Goal: Information Seeking & Learning: Check status

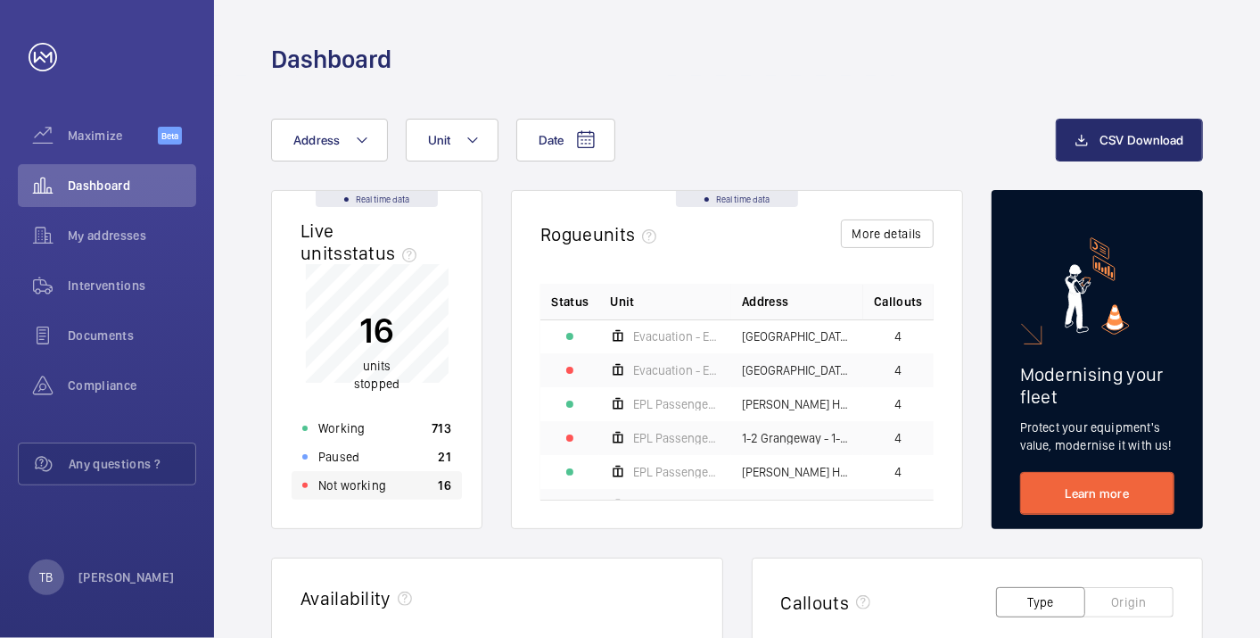
click at [375, 491] on p "Not working" at bounding box center [352, 485] width 68 height 18
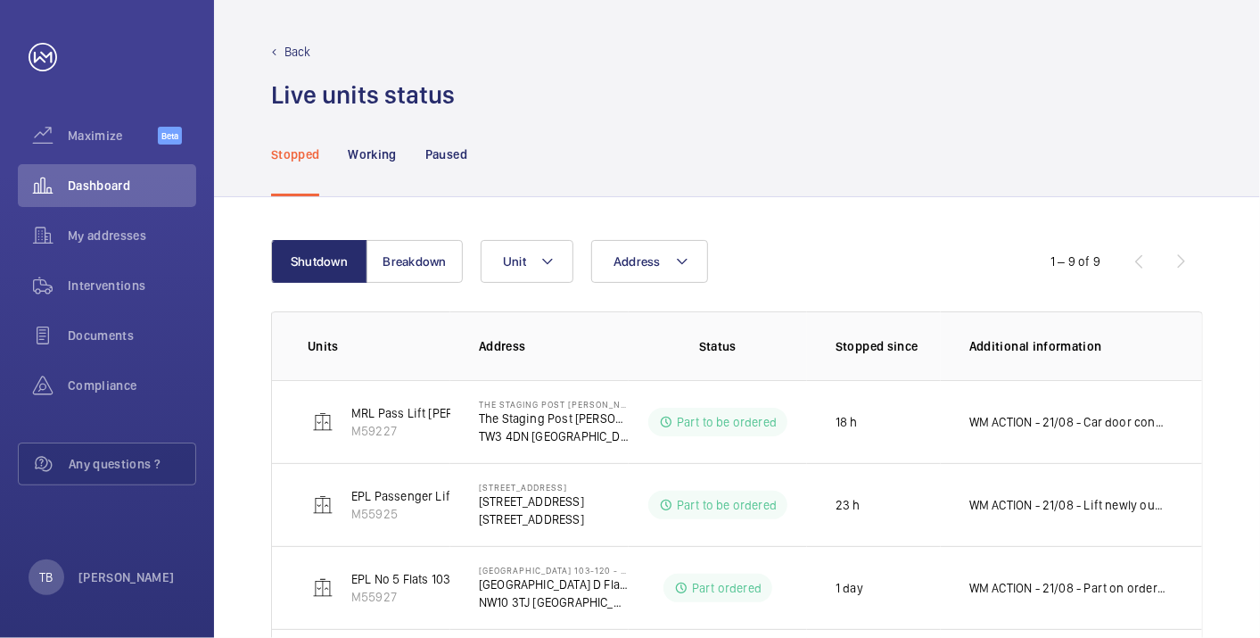
scroll to position [527, 0]
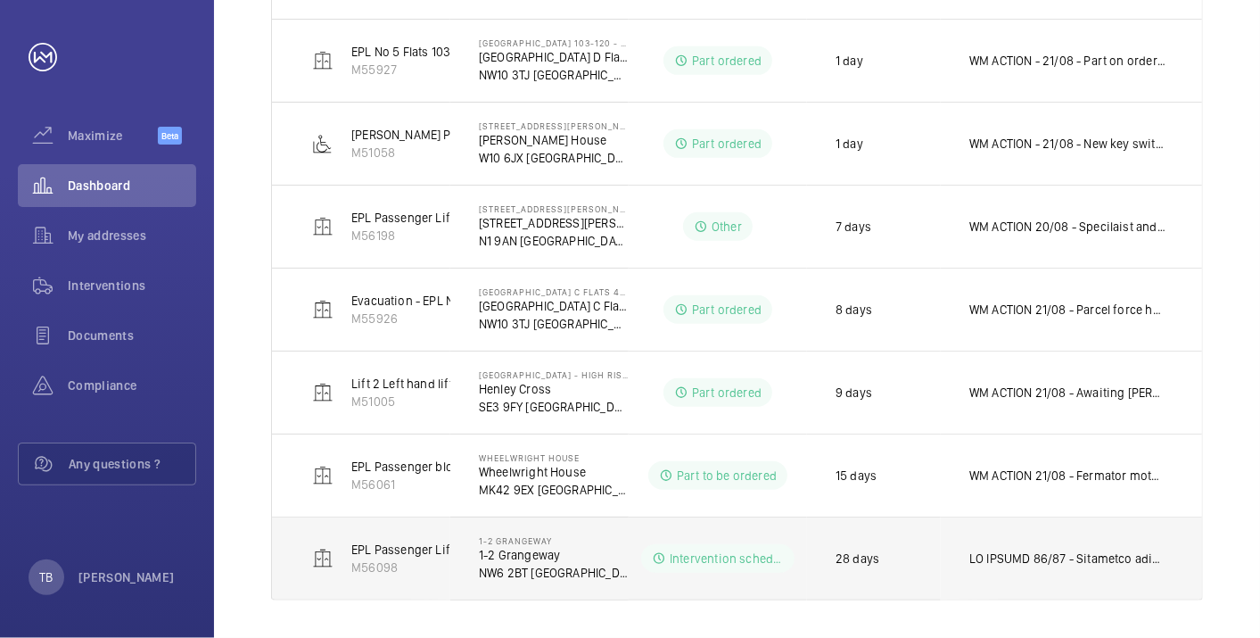
click at [999, 562] on p at bounding box center [1068, 558] width 197 height 18
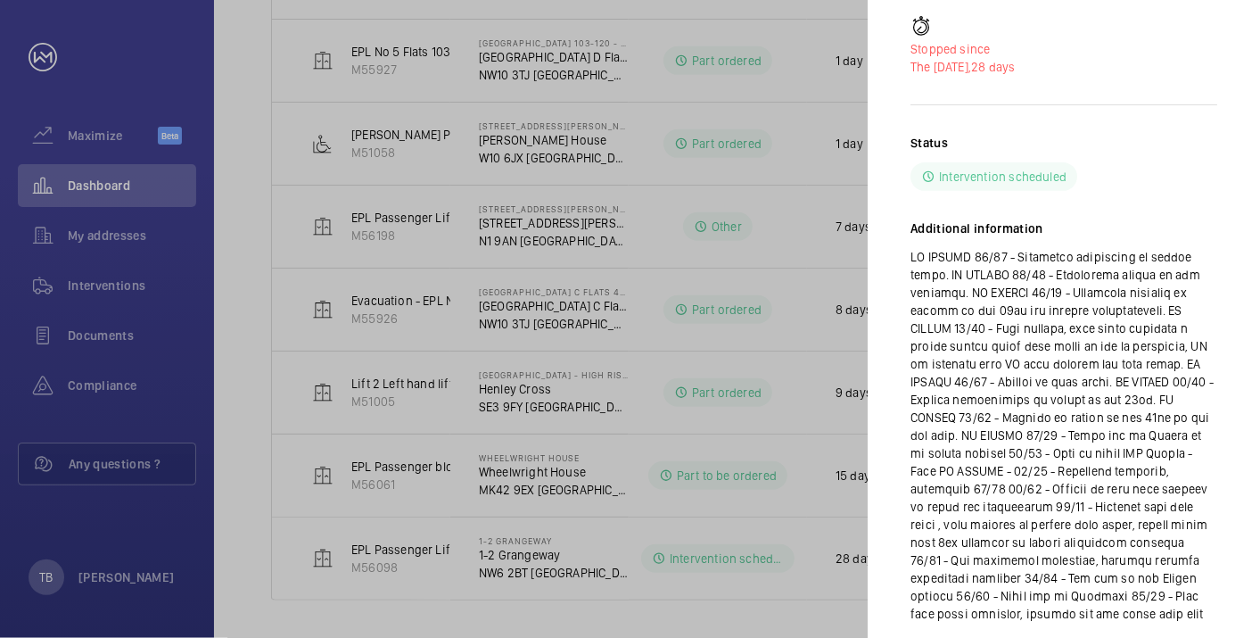
scroll to position [263, 0]
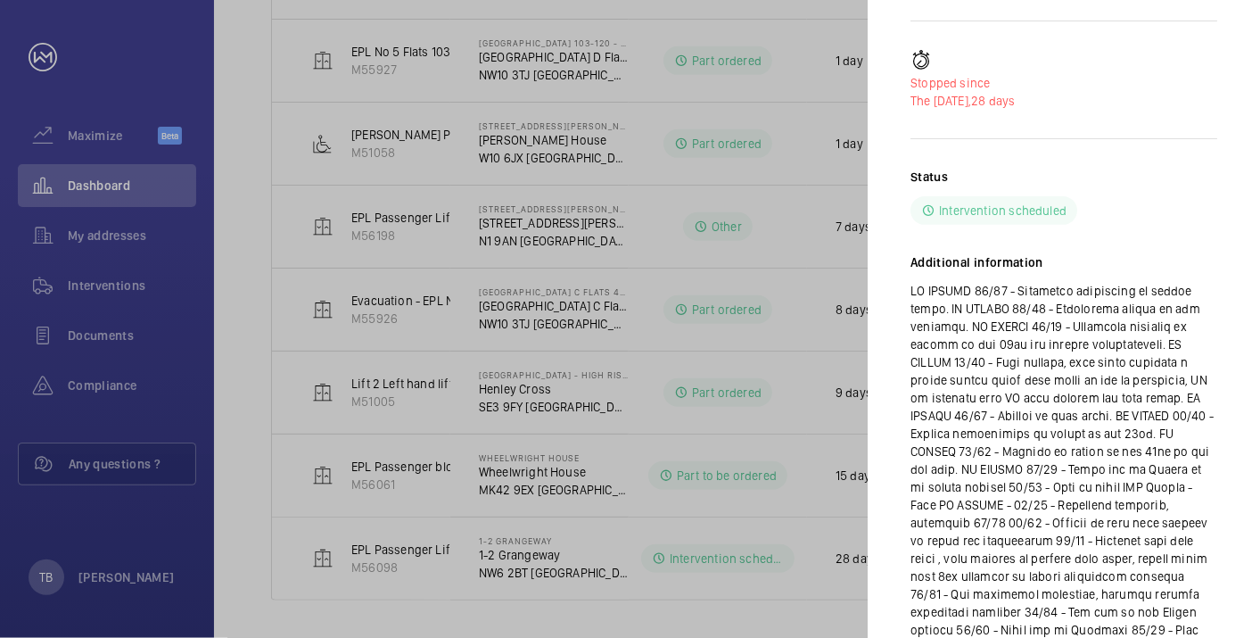
click at [996, 341] on p at bounding box center [1064, 469] width 307 height 375
click at [1066, 449] on p at bounding box center [1064, 469] width 307 height 375
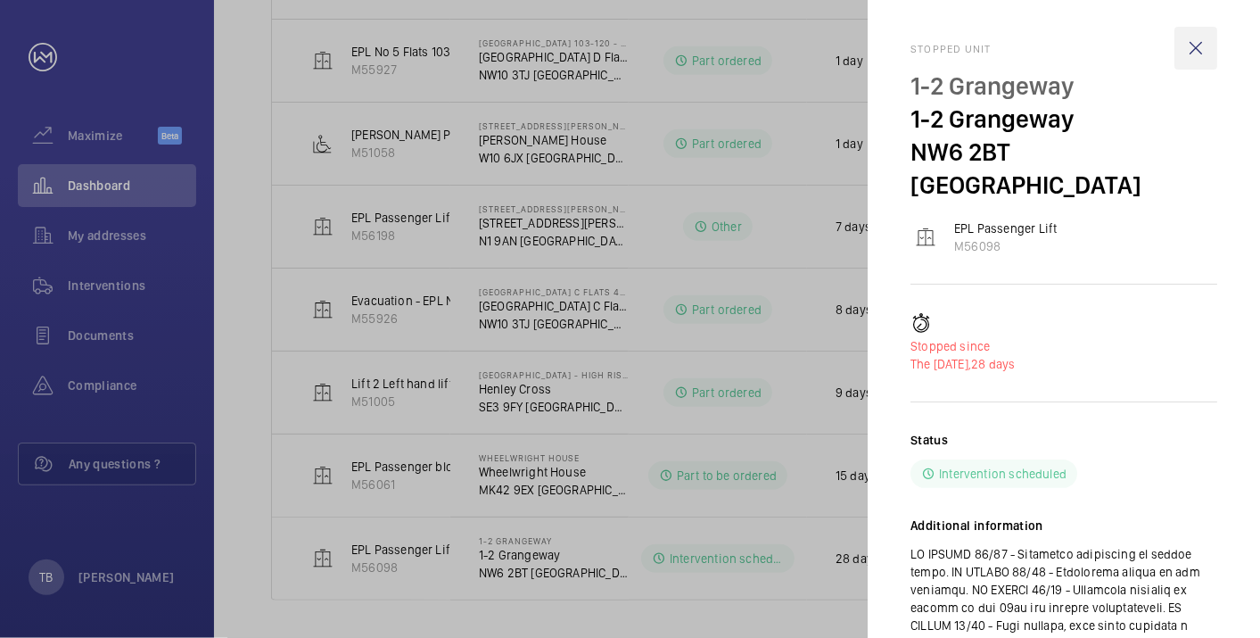
click at [1200, 44] on wm-front-icon-button at bounding box center [1196, 48] width 43 height 43
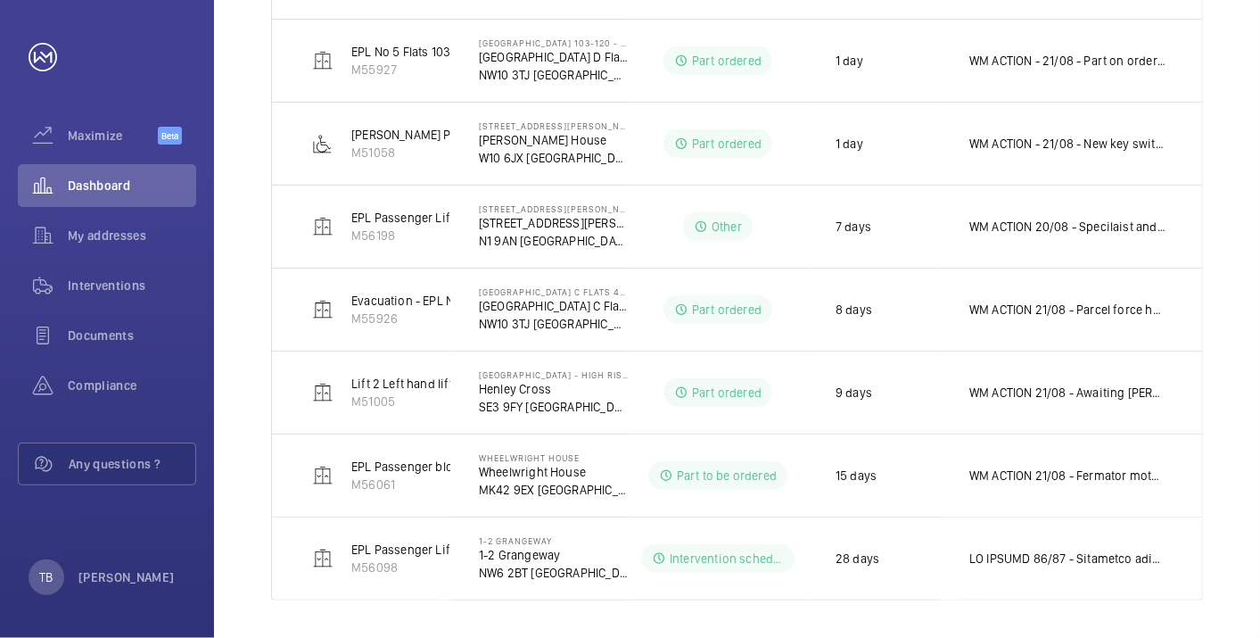
click at [262, 289] on div "Shutdown Breakdown Address Unit 1 – 9 of 9 Units Address Status Stopped since A…" at bounding box center [737, 156] width 1046 height 973
click at [235, 268] on div "Shutdown Breakdown Address Unit 1 – 9 of 9 Units Address Status Stopped since A…" at bounding box center [737, 156] width 1046 height 973
click at [242, 248] on div "Shutdown Breakdown Address Unit 1 – 9 of 9 Units Address Status Stopped since A…" at bounding box center [737, 156] width 1046 height 973
click at [102, 170] on div "Dashboard" at bounding box center [107, 185] width 178 height 43
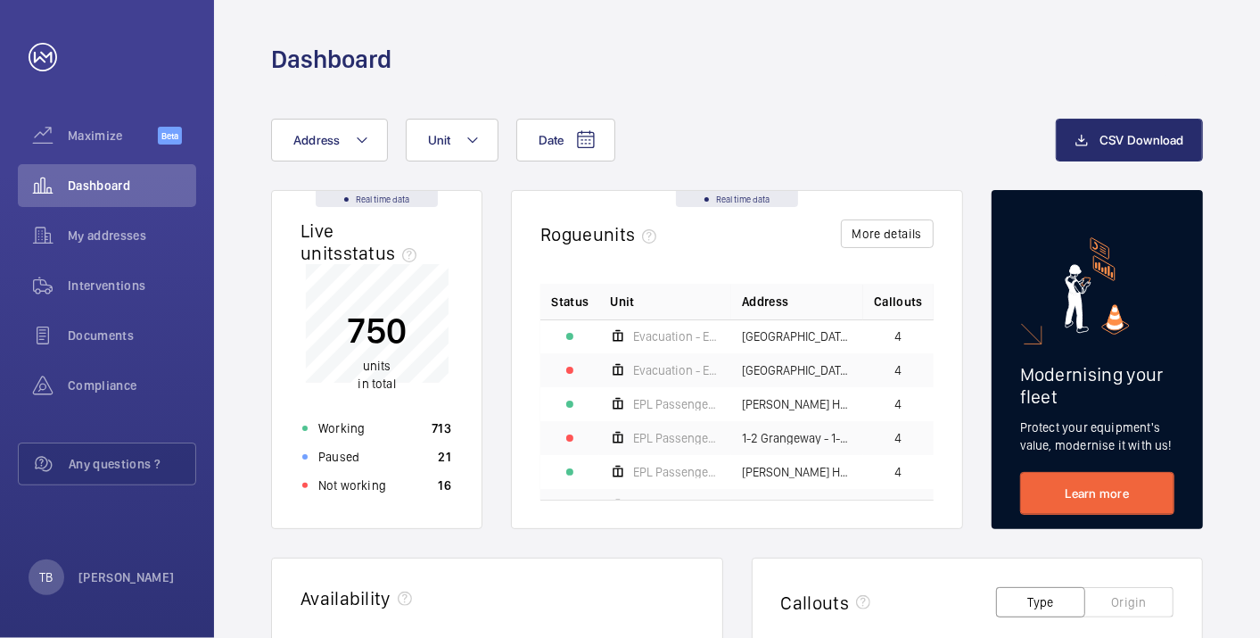
click at [859, 66] on div "Dashboard" at bounding box center [737, 59] width 932 height 33
